Goal: Task Accomplishment & Management: Complete application form

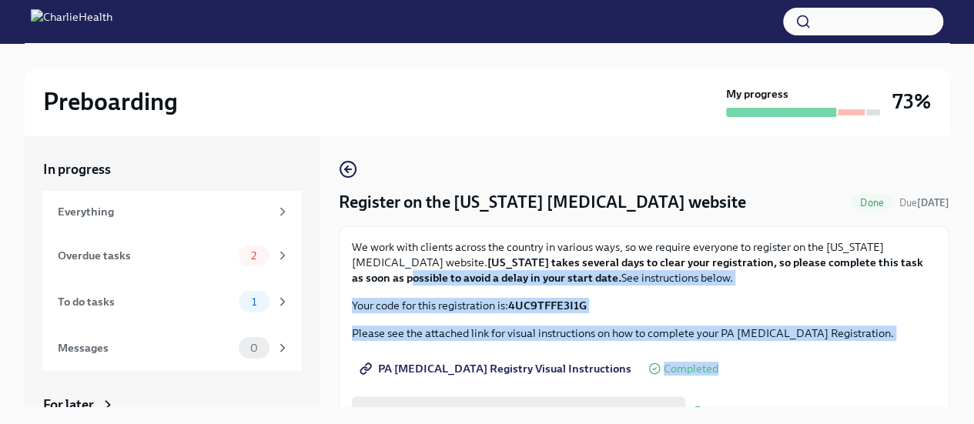
drag, startPoint x: 936, startPoint y: 256, endPoint x: 918, endPoint y: 367, distance: 112.4
click at [918, 367] on div "We work with clients across the country in various ways, so we require everyone…" at bounding box center [644, 339] width 611 height 227
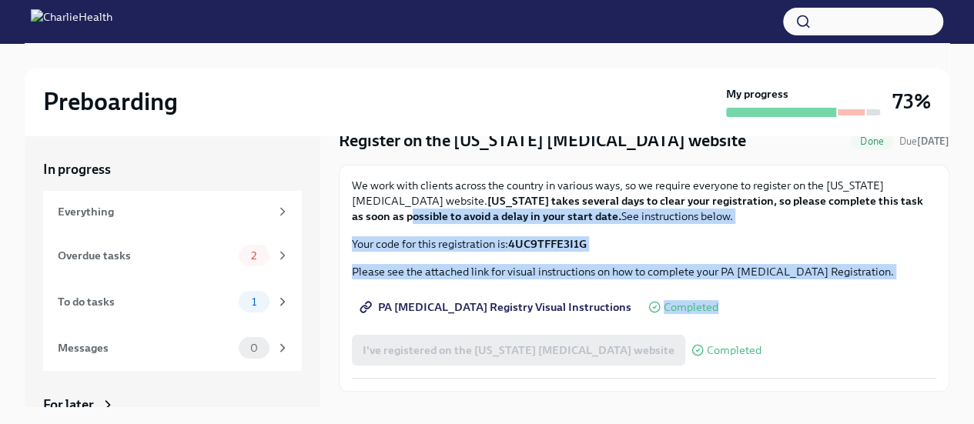
scroll to position [95, 0]
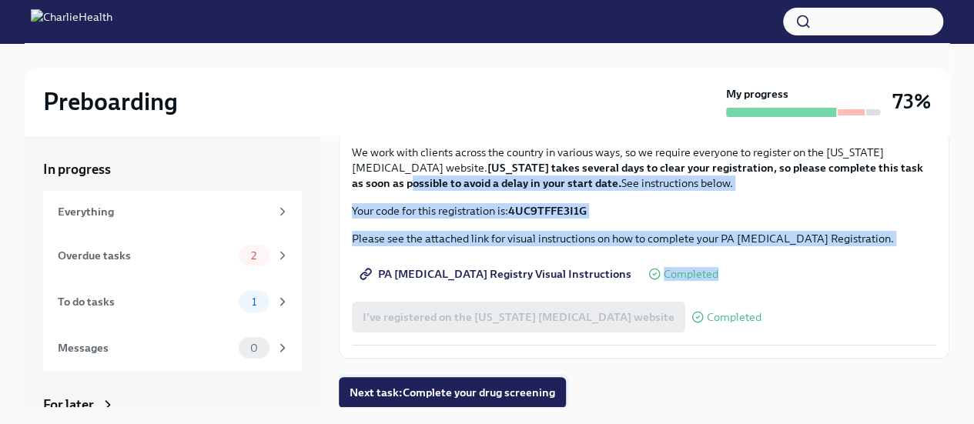
click at [509, 385] on span "Next task : Complete your drug screening" at bounding box center [453, 392] width 206 height 15
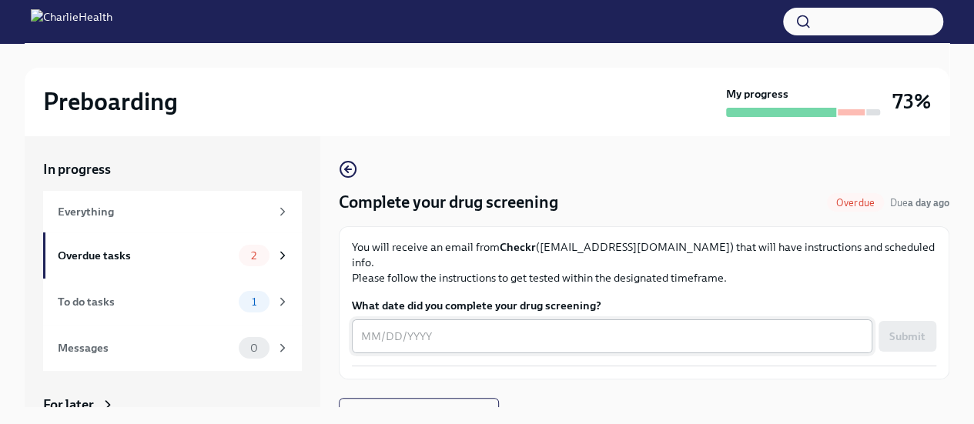
click at [599, 327] on textarea "What date did you complete your drug screening?" at bounding box center [612, 336] width 502 height 18
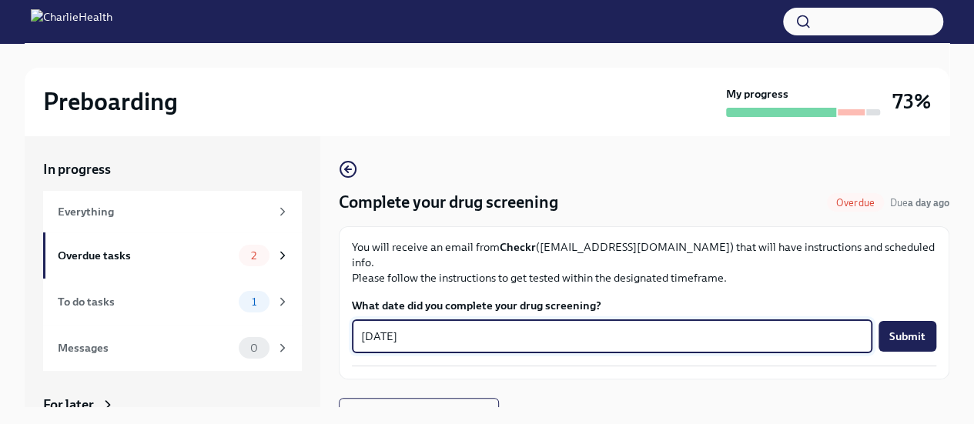
scroll to position [5, 0]
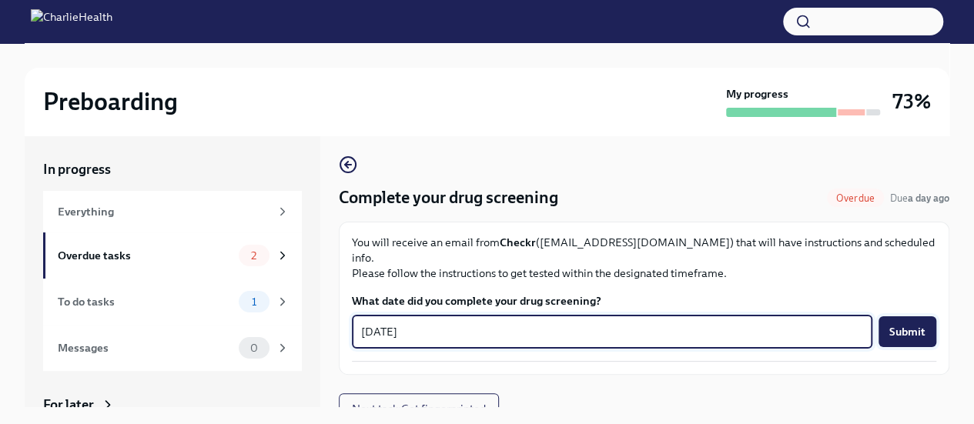
type textarea "[DATE]"
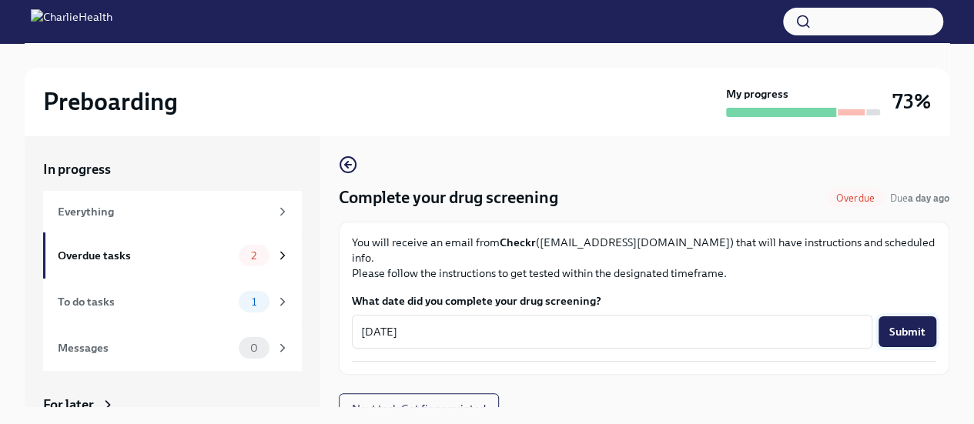
click at [889, 324] on span "Submit" at bounding box center [907, 331] width 36 height 15
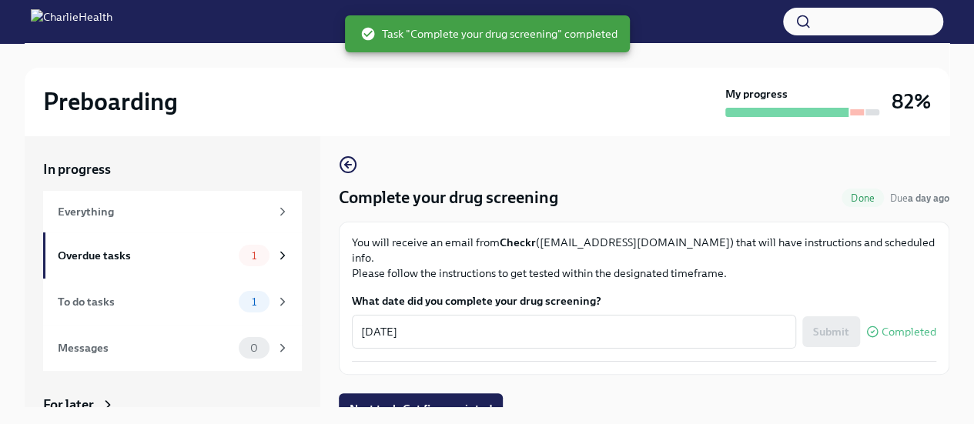
scroll to position [5, 0]
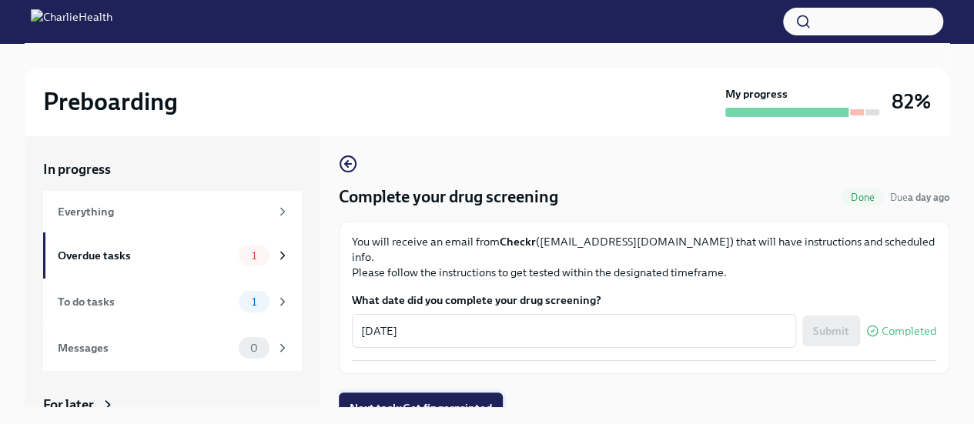
click at [451, 400] on span "Next task : Get fingerprinted" at bounding box center [421, 407] width 142 height 15
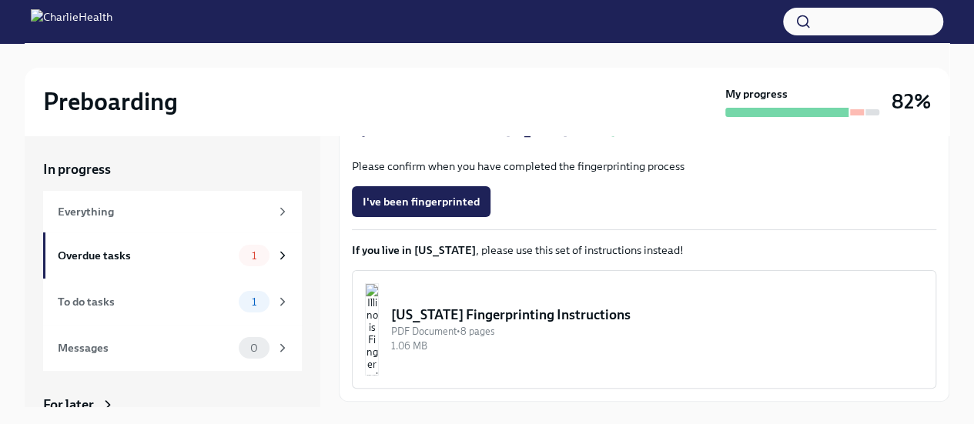
scroll to position [410, 0]
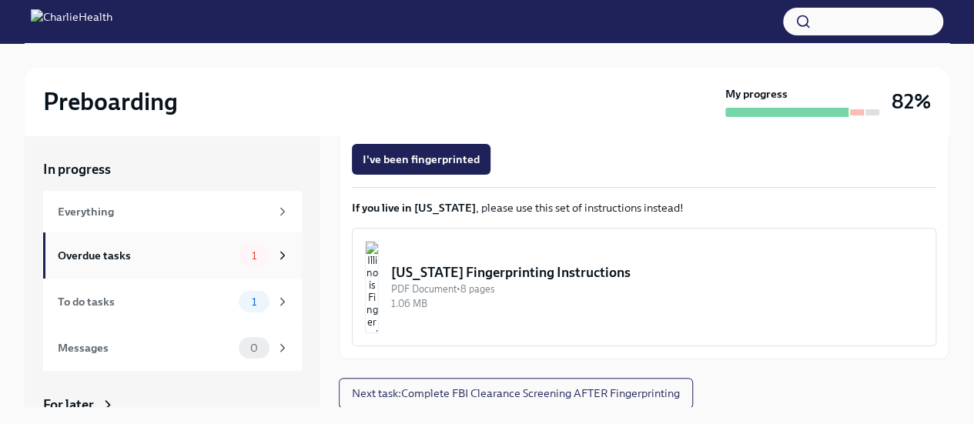
click at [139, 252] on div "Overdue tasks" at bounding box center [145, 255] width 175 height 17
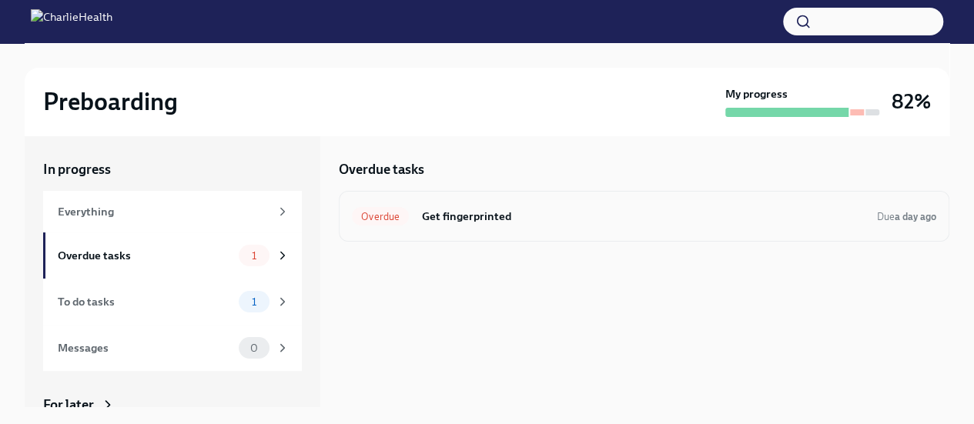
click at [440, 222] on h6 "Get fingerprinted" at bounding box center [643, 216] width 444 height 17
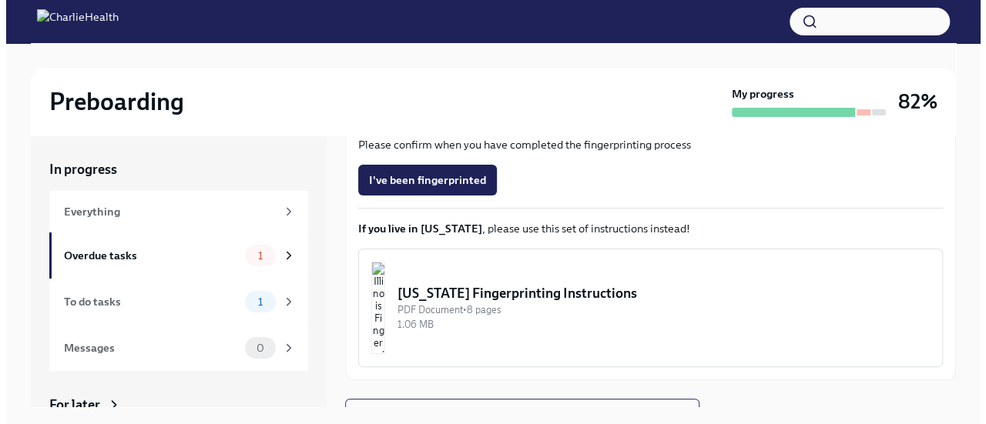
scroll to position [26, 0]
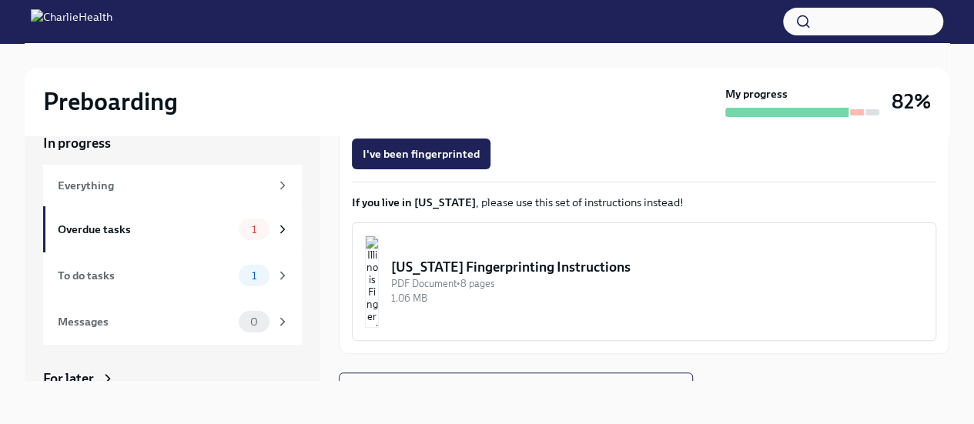
click at [827, 406] on div "Preboarding My progress 82% In progress Everything Overdue tasks 1 To do tasks …" at bounding box center [487, 220] width 974 height 407
click at [379, 263] on img "button" at bounding box center [372, 282] width 14 height 92
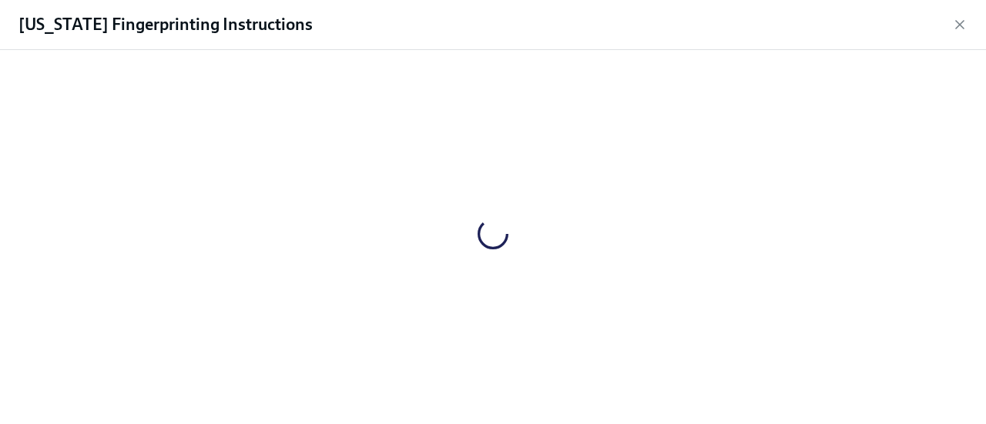
click at [333, 135] on div at bounding box center [493, 233] width 936 height 343
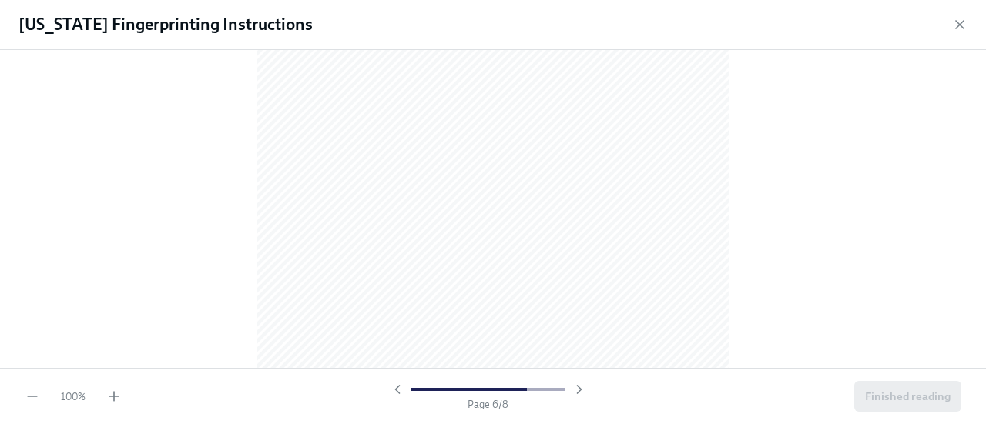
scroll to position [2826, 0]
